Goal: Information Seeking & Learning: Learn about a topic

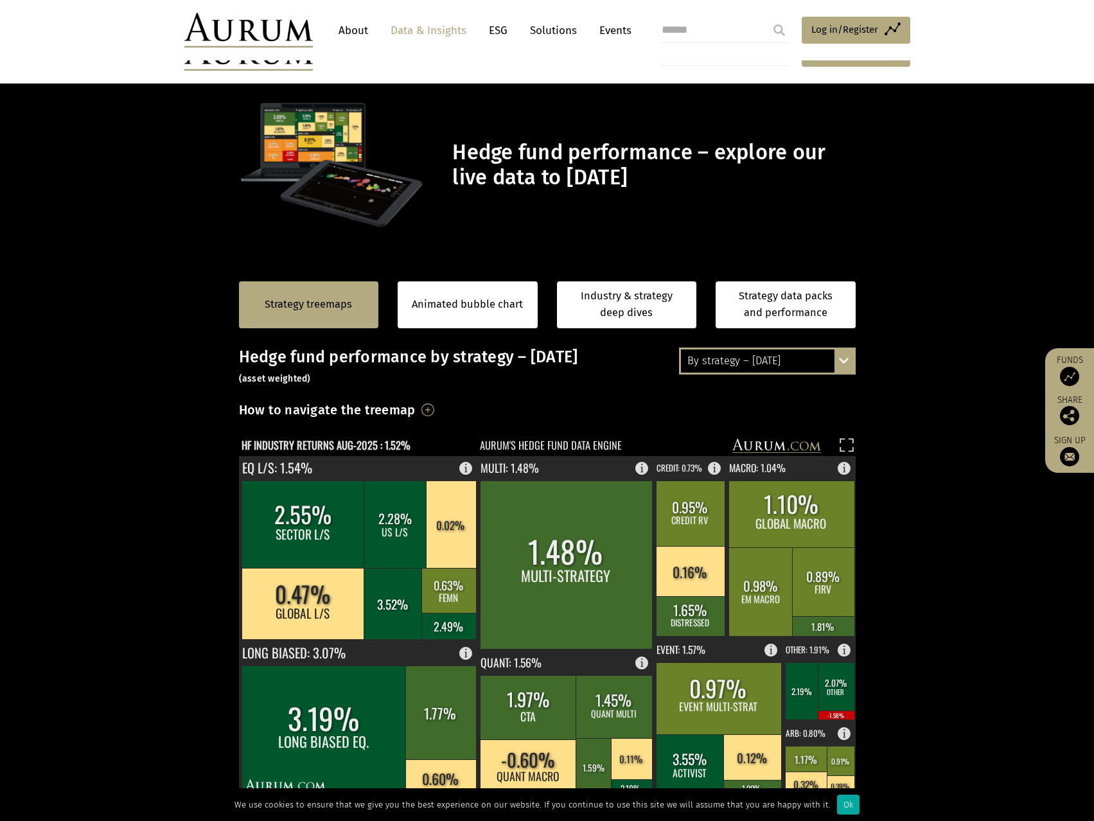
scroll to position [64, 0]
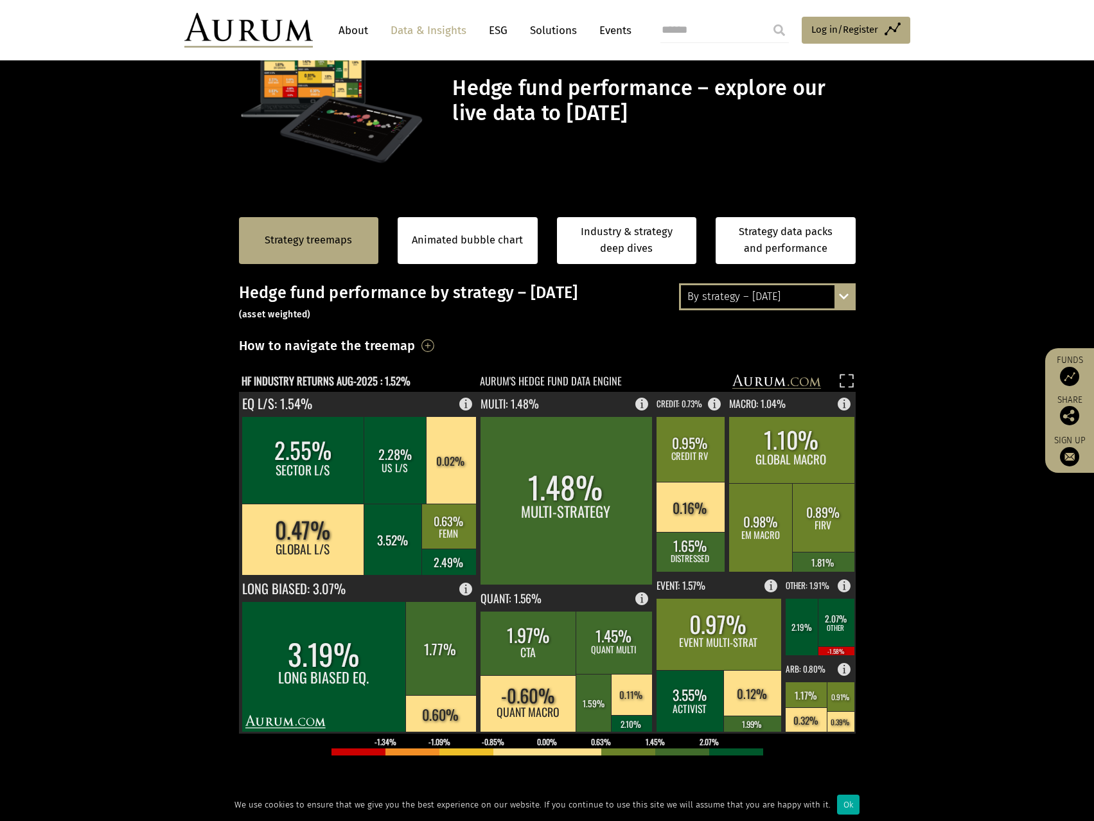
click at [848, 295] on div "By strategy – [DATE] By strategy – [DATE] By strategy – year to date 2016 – [DA…" at bounding box center [767, 296] width 177 height 27
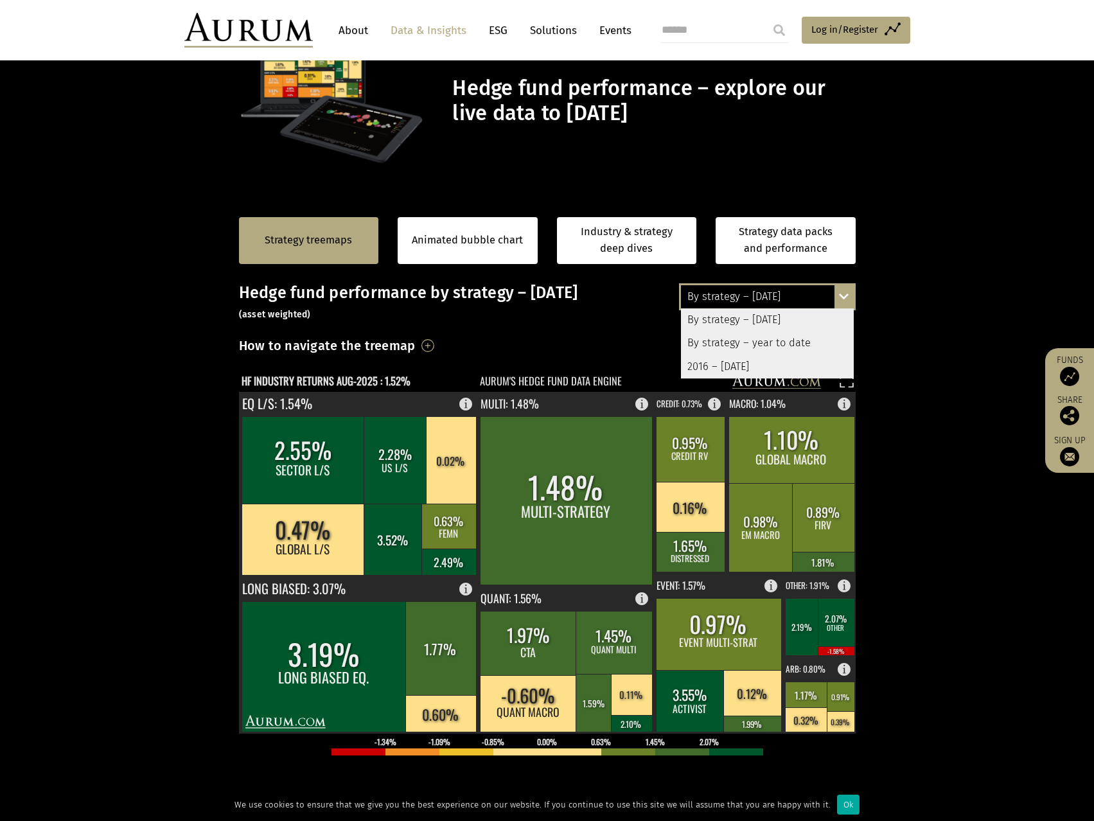
click at [764, 346] on div "By strategy – year to date" at bounding box center [767, 343] width 173 height 23
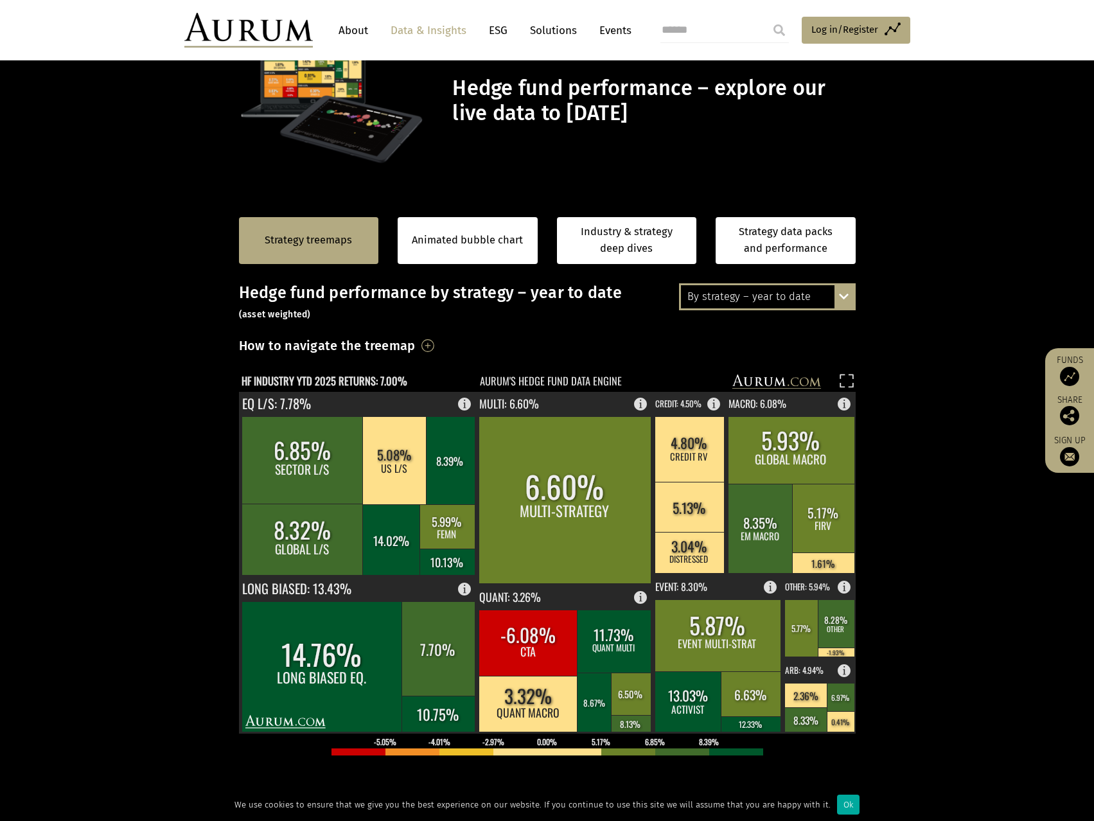
click at [933, 306] on section "Strategy treemaps Animated bubble chart Industry & strategy deep dives Strategy…" at bounding box center [547, 599] width 1094 height 803
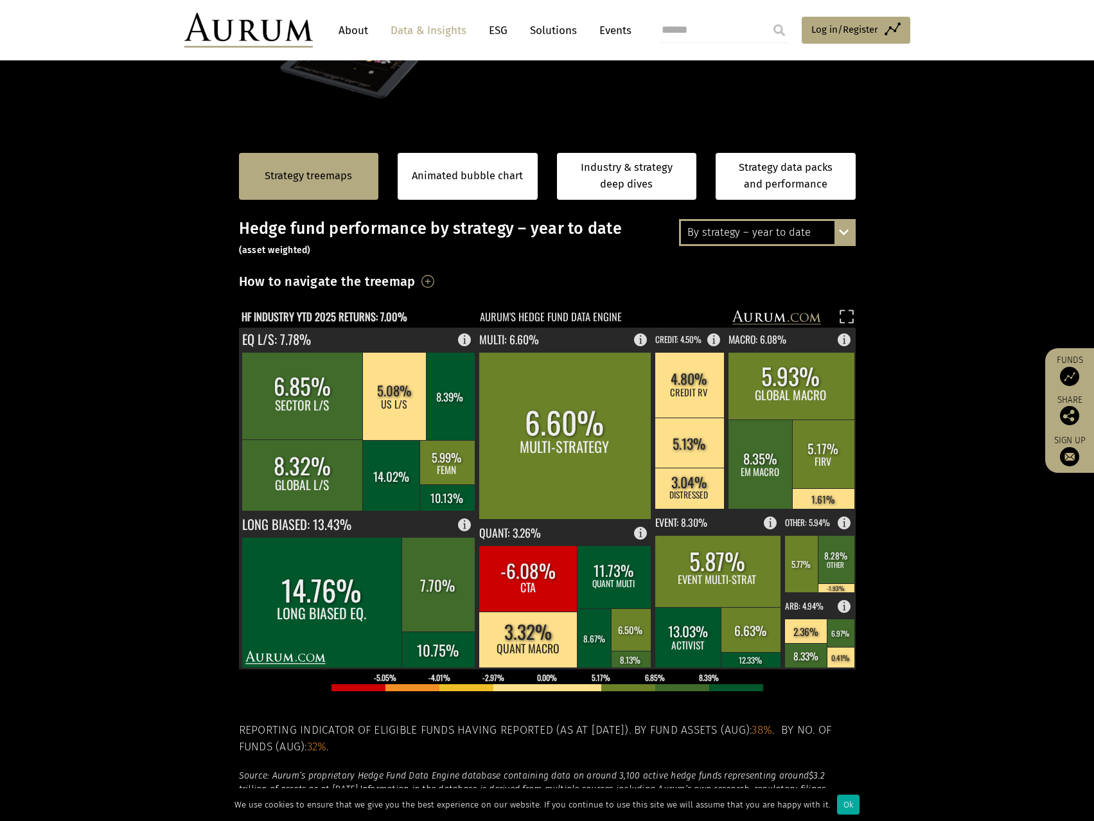
click at [723, 234] on div "By strategy – year to date" at bounding box center [767, 232] width 173 height 23
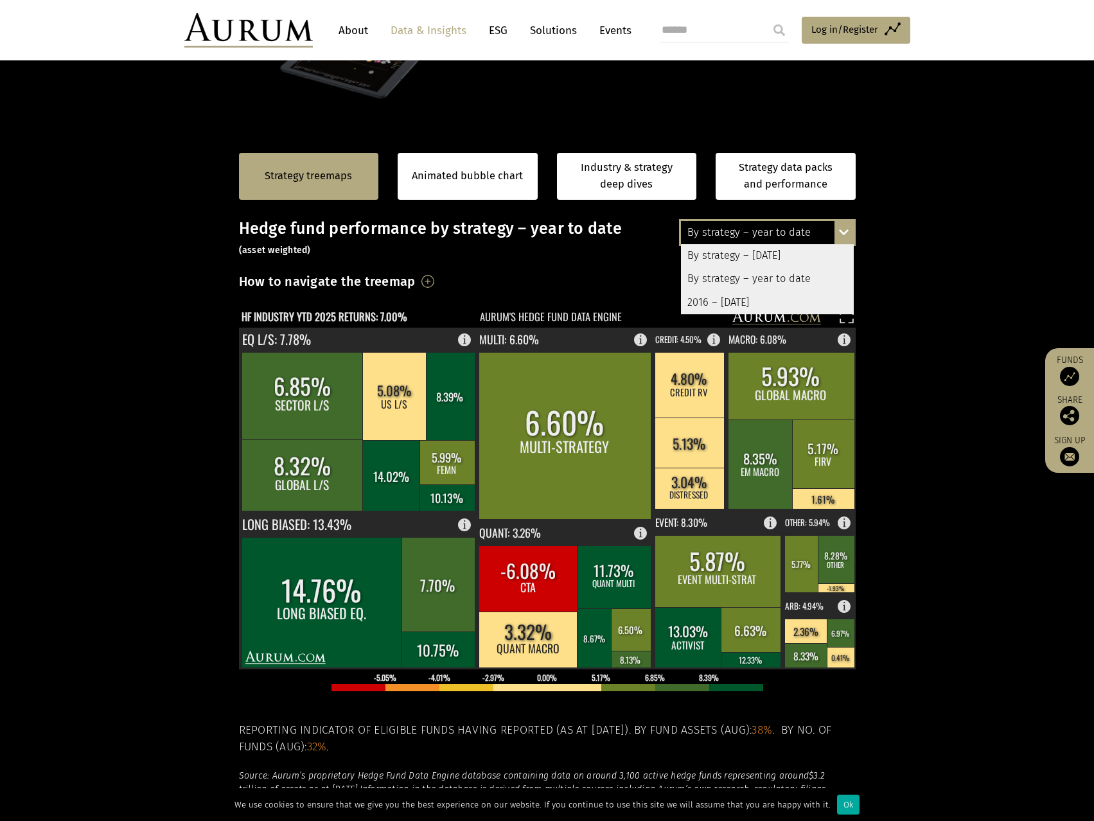
click at [726, 256] on div "By strategy – [DATE]" at bounding box center [767, 255] width 173 height 23
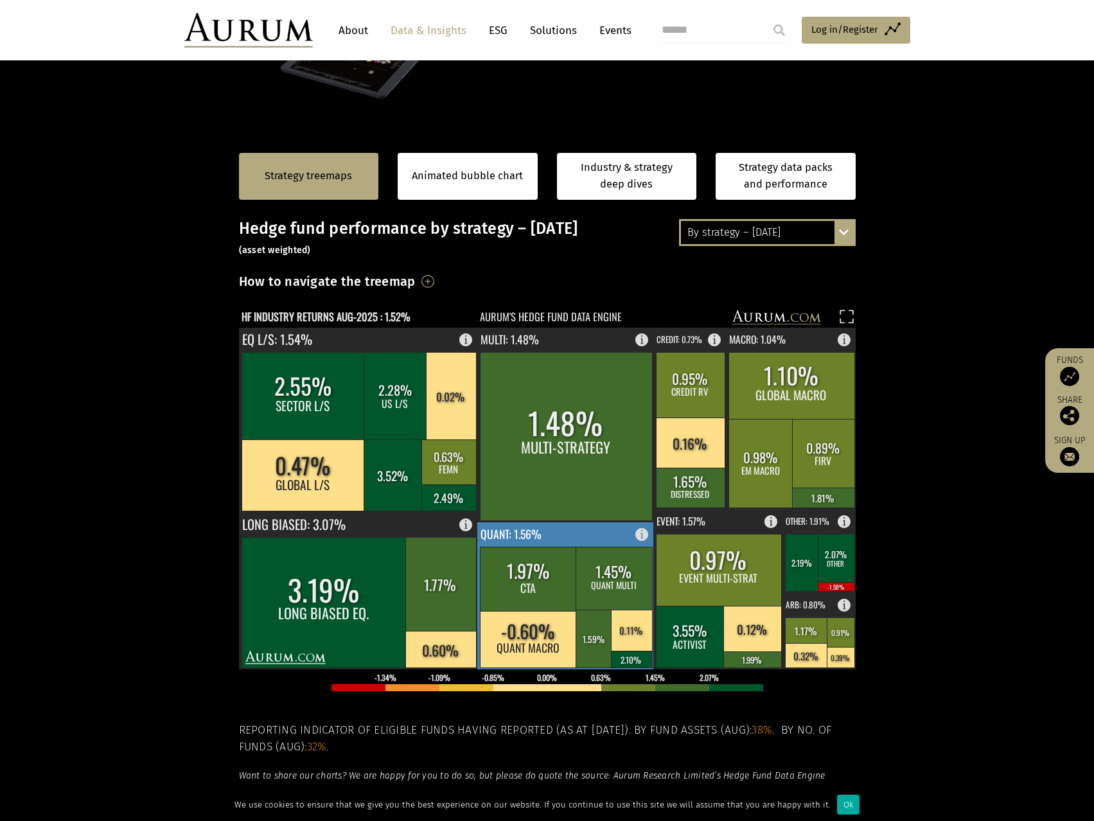
click at [616, 578] on rect at bounding box center [613, 578] width 76 height 63
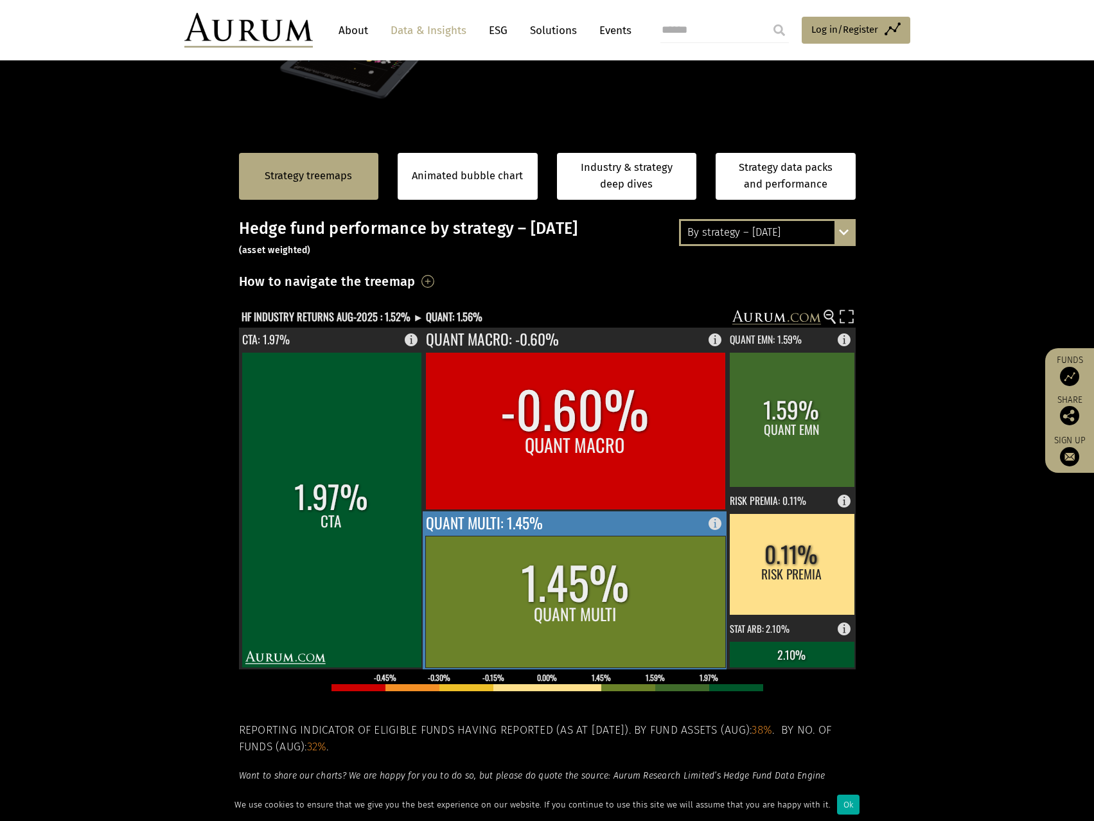
click at [580, 601] on rect at bounding box center [575, 602] width 300 height 132
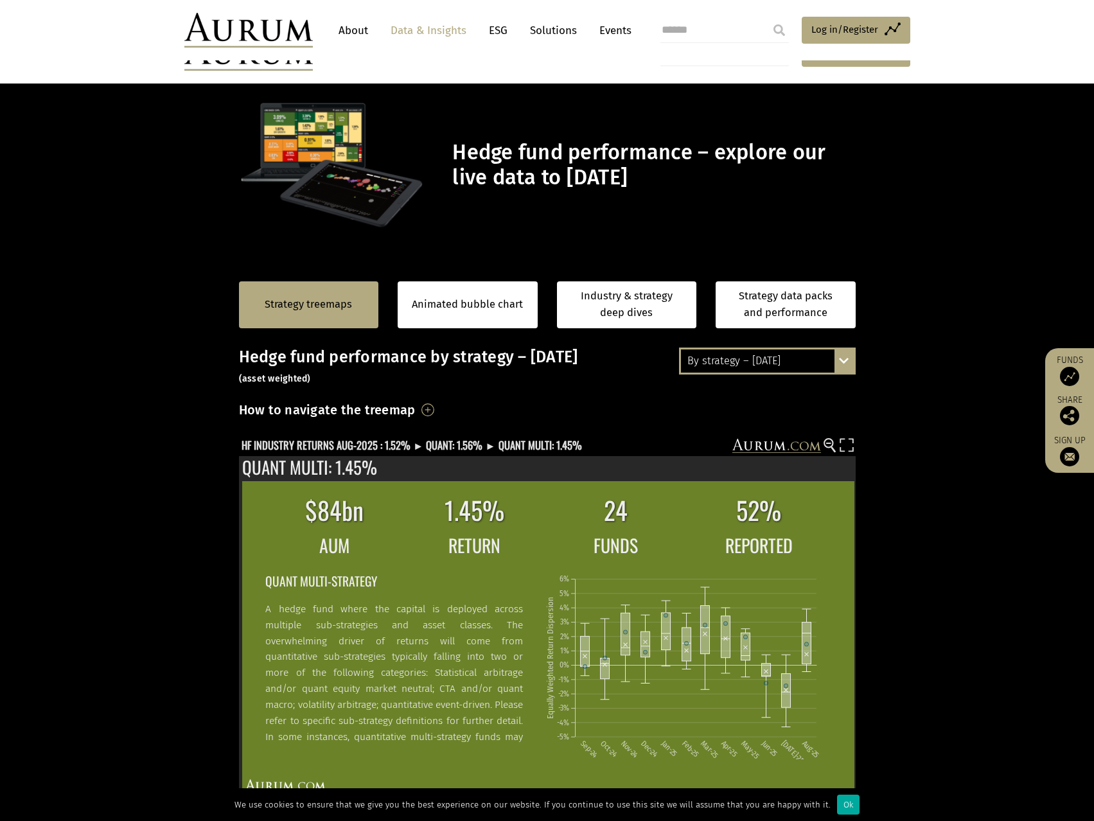
scroll to position [128, 0]
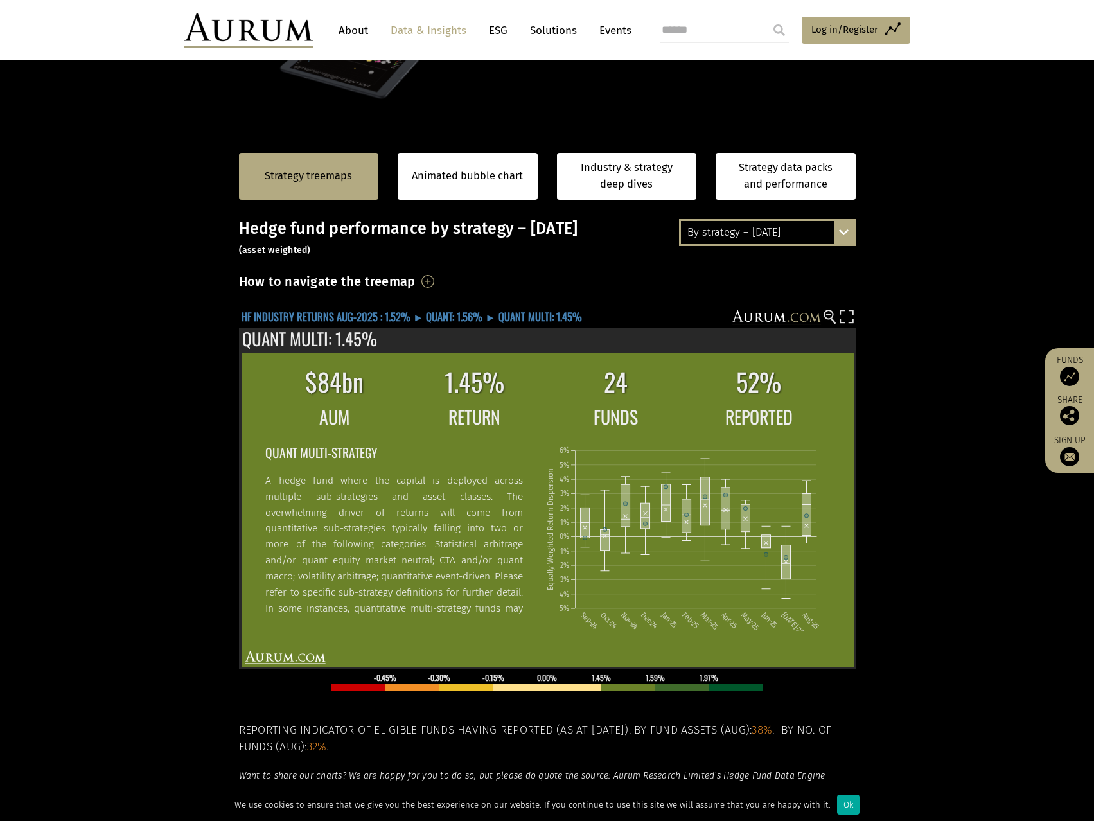
click at [383, 319] on text "HF INDUSTRY RETURNS AUG-2025 : 1.52% ► QUANT: 1.56% ► QUANT MULTI: 1.45%" at bounding box center [411, 317] width 340 height 16
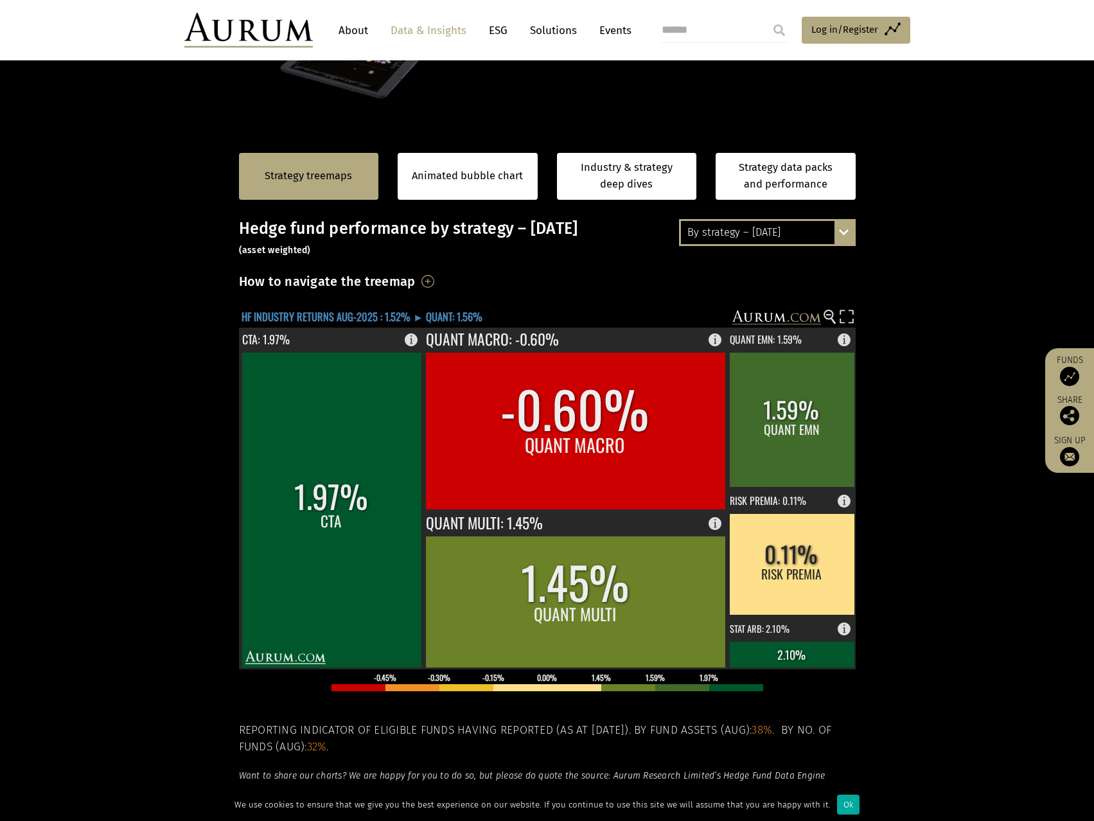
click at [383, 319] on text "HF INDUSTRY RETURNS AUG-2025 : 1.52% ► QUANT: 1.56%" at bounding box center [361, 317] width 241 height 16
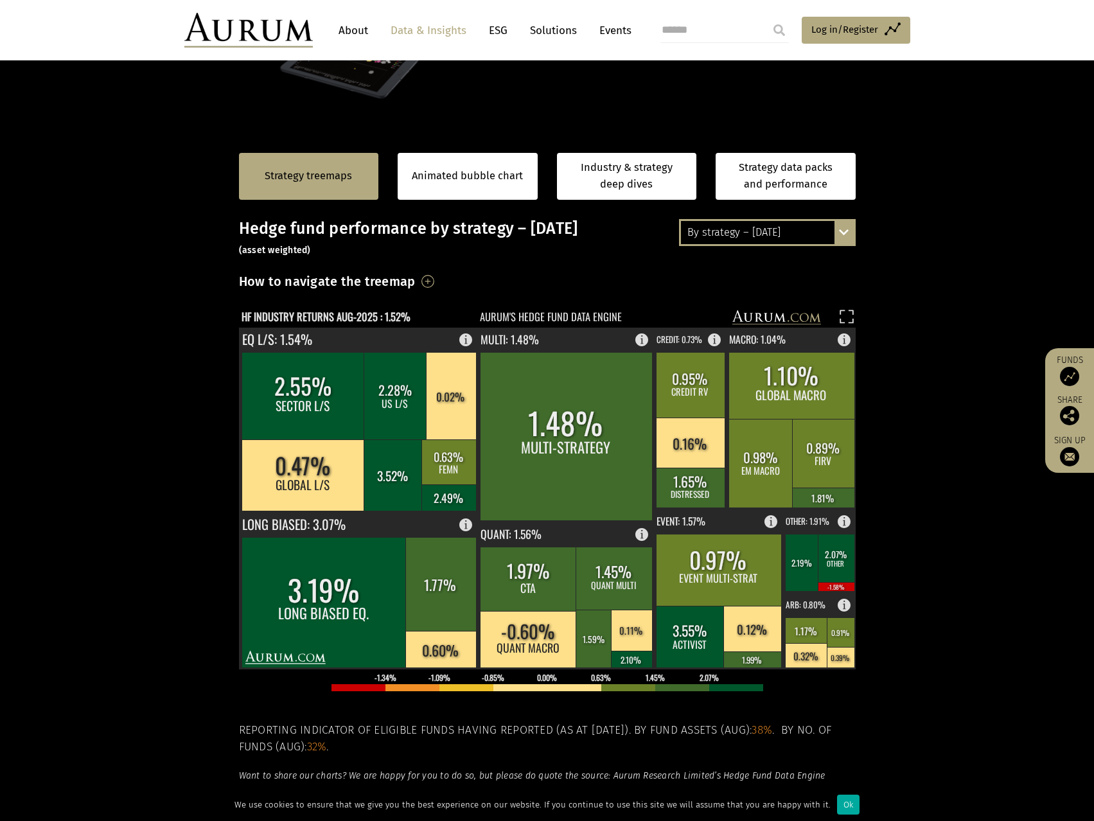
click at [791, 235] on div "By strategy – [DATE]" at bounding box center [767, 232] width 173 height 23
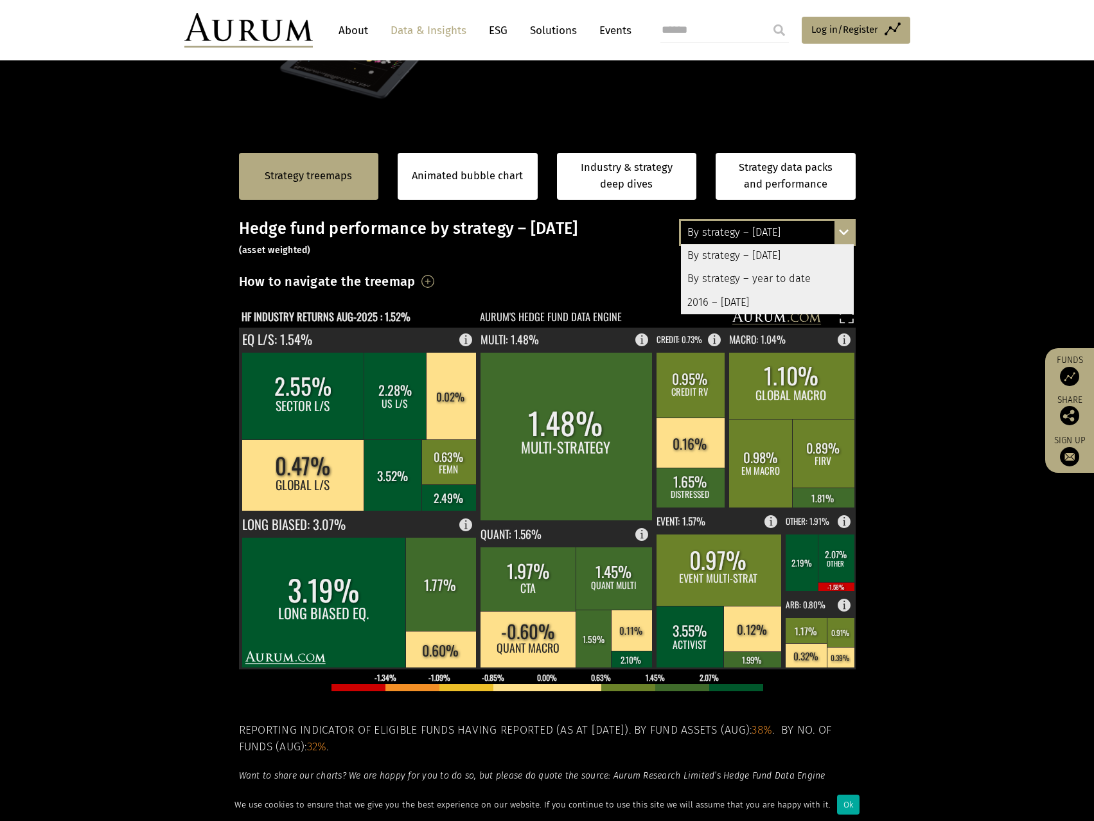
click at [720, 275] on div "By strategy – year to date" at bounding box center [767, 279] width 173 height 23
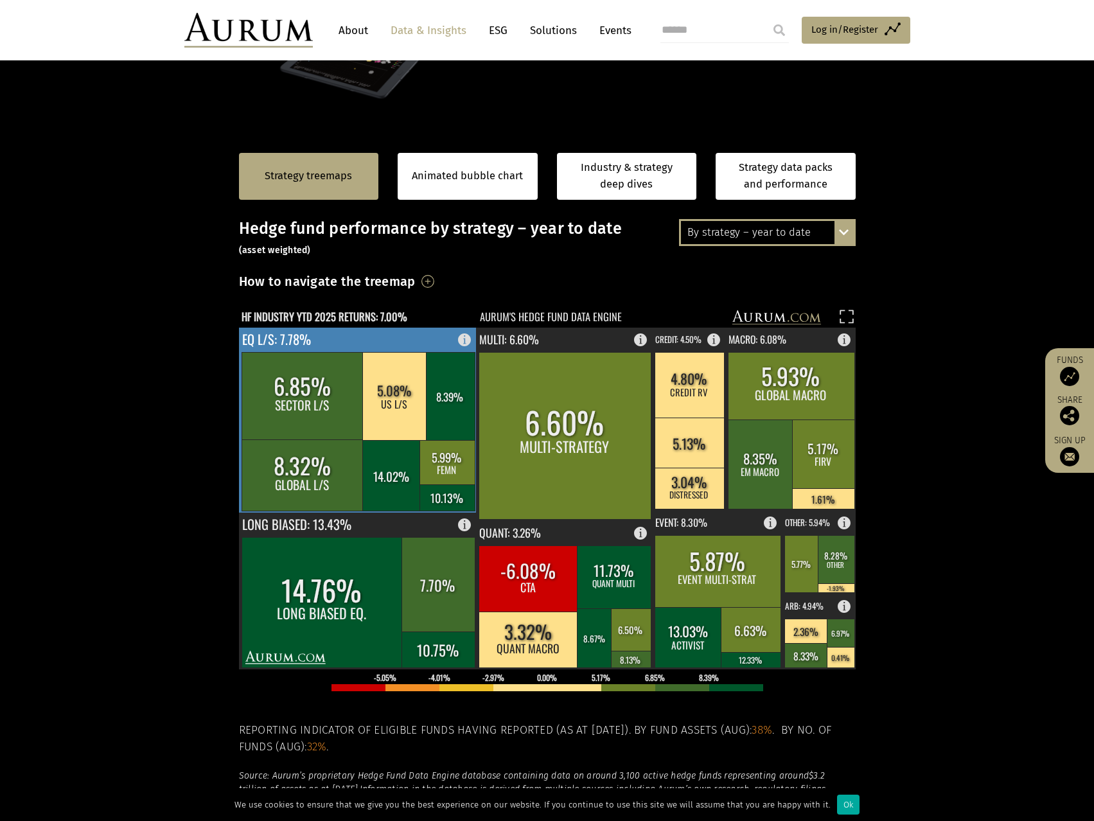
click at [418, 344] on rect at bounding box center [358, 420] width 238 height 185
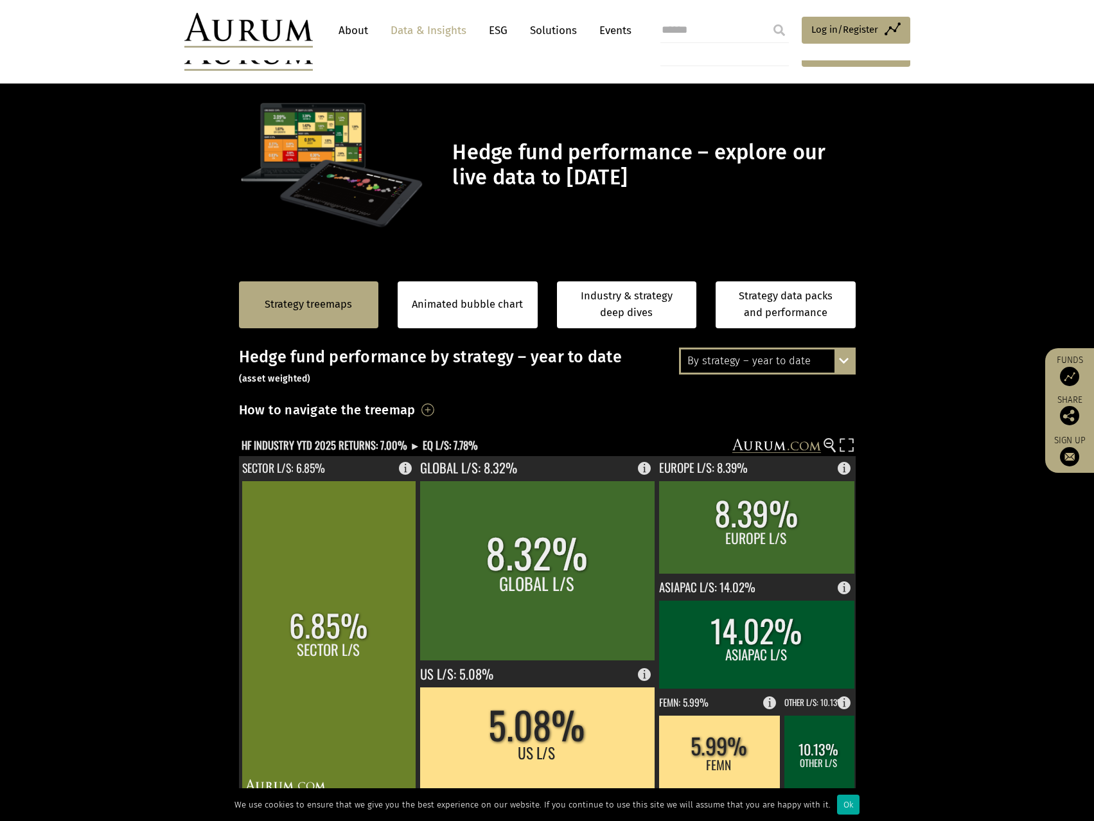
scroll to position [128, 0]
